Goal: Task Accomplishment & Management: Complete application form

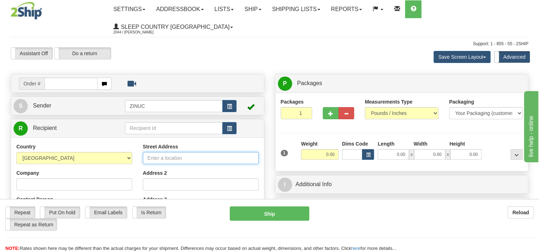
click at [205, 152] on input "Street Address" at bounding box center [201, 158] width 116 height 12
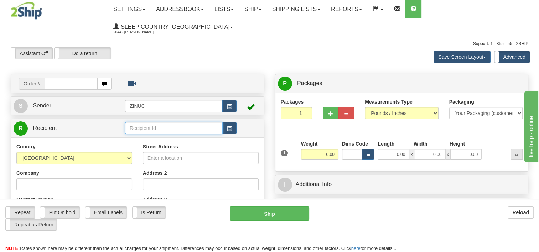
click at [169, 122] on input "text" at bounding box center [174, 128] width 98 height 12
type input "n"
type input "National Focus"
click at [190, 138] on div "Country [GEOGRAPHIC_DATA] [GEOGRAPHIC_DATA] [GEOGRAPHIC_DATA] [GEOGRAPHIC_DATA]…" at bounding box center [137, 239] width 253 height 203
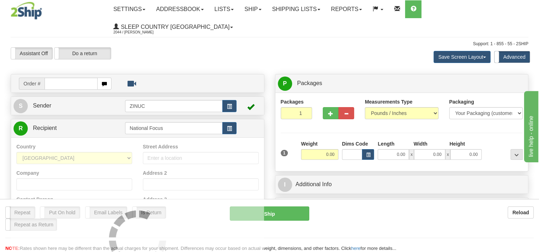
click at [182, 142] on div "Country [GEOGRAPHIC_DATA] [GEOGRAPHIC_DATA] [GEOGRAPHIC_DATA] [GEOGRAPHIC_DATA]…" at bounding box center [137, 239] width 253 height 203
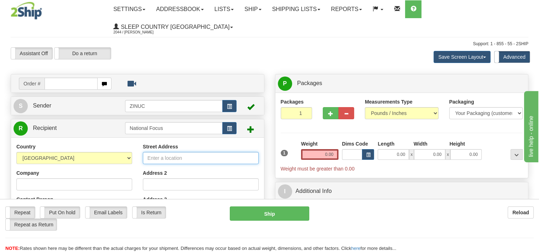
click at [216, 152] on input "Street Address" at bounding box center [201, 158] width 116 height 12
type input "[STREET_ADDRESS]"
type input "[PERSON_NAME]"
type input "[PERSON_NAME][EMAIL_ADDRESS][PERSON_NAME][DOMAIN_NAME]"
type input "Alliston"
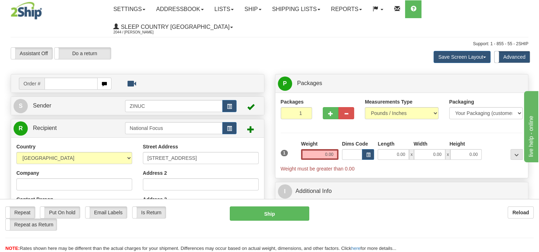
type input "L9R 1E5"
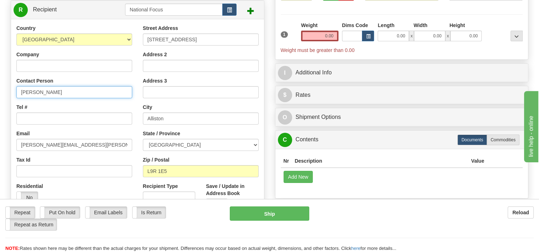
drag, startPoint x: 34, startPoint y: 76, endPoint x: 0, endPoint y: 68, distance: 35.1
click at [0, 68] on html "Training Course Close Toggle navigation Settings Shipping Preferences New Sende…" at bounding box center [269, 7] width 539 height 252
type input "[PERSON_NAME]"
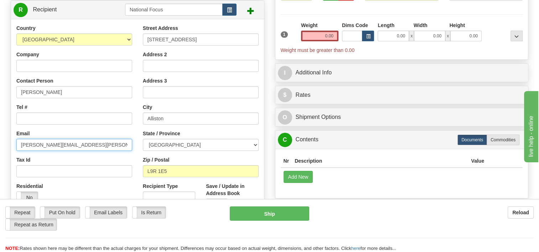
drag, startPoint x: 31, startPoint y: 129, endPoint x: -1, endPoint y: 125, distance: 32.7
click at [0, 125] on html "Training Course Close Toggle navigation Settings Shipping Preferences New Sende…" at bounding box center [269, 7] width 539 height 252
type input "[PERSON_NAME][EMAIL_ADDRESS][PERSON_NAME][DOMAIN_NAME]"
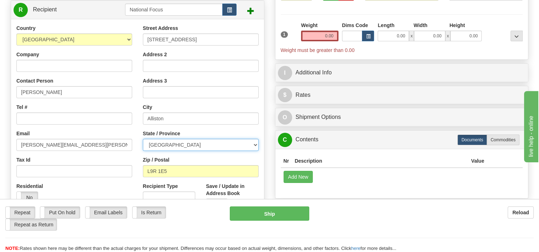
click at [183, 139] on select "[GEOGRAPHIC_DATA] [GEOGRAPHIC_DATA] [GEOGRAPHIC_DATA] [GEOGRAPHIC_DATA] [GEOGRA…" at bounding box center [201, 145] width 116 height 12
select select "ON"
click at [143, 139] on select "[GEOGRAPHIC_DATA] [GEOGRAPHIC_DATA] [GEOGRAPHIC_DATA] [GEOGRAPHIC_DATA] [GEOGRA…" at bounding box center [201, 145] width 116 height 12
click at [78, 183] on div "Residential Yes No" at bounding box center [74, 196] width 127 height 26
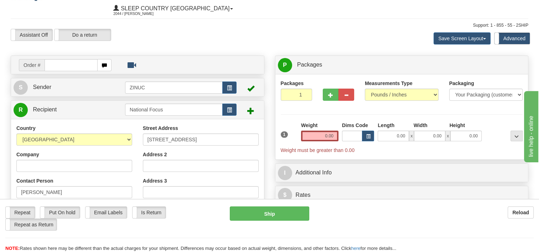
scroll to position [0, 0]
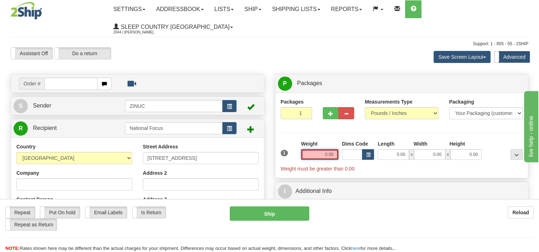
click at [314, 149] on input "0.00" at bounding box center [319, 154] width 37 height 11
type input "0.00"
